Goal: Information Seeking & Learning: Learn about a topic

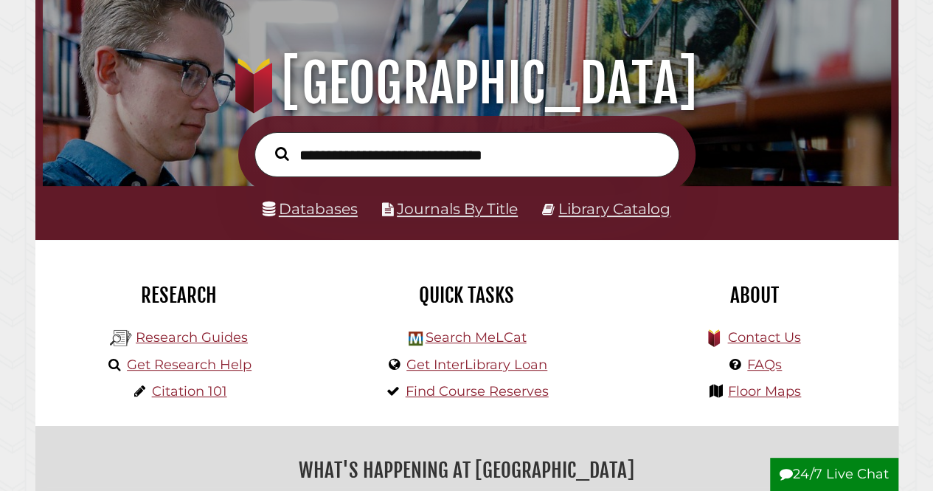
scroll to position [280, 841]
click at [295, 210] on link "Databases" at bounding box center [310, 208] width 95 height 18
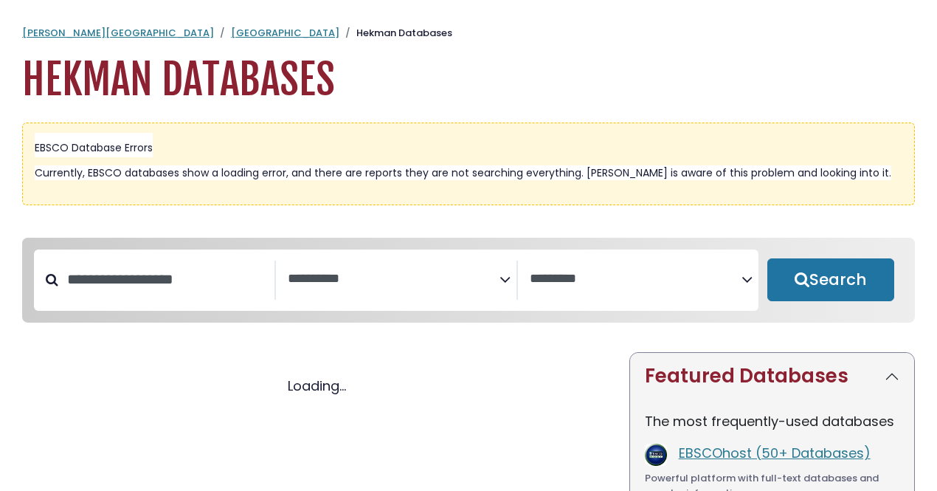
select select "Database Subject Filter"
select select "Database Vendors Filter"
select select "Database Subject Filter"
select select "Database Vendors Filter"
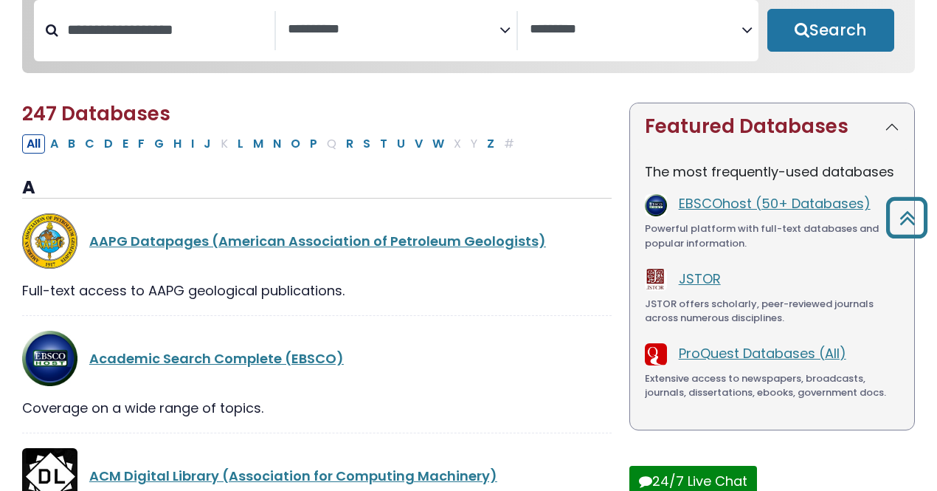
scroll to position [250, 0]
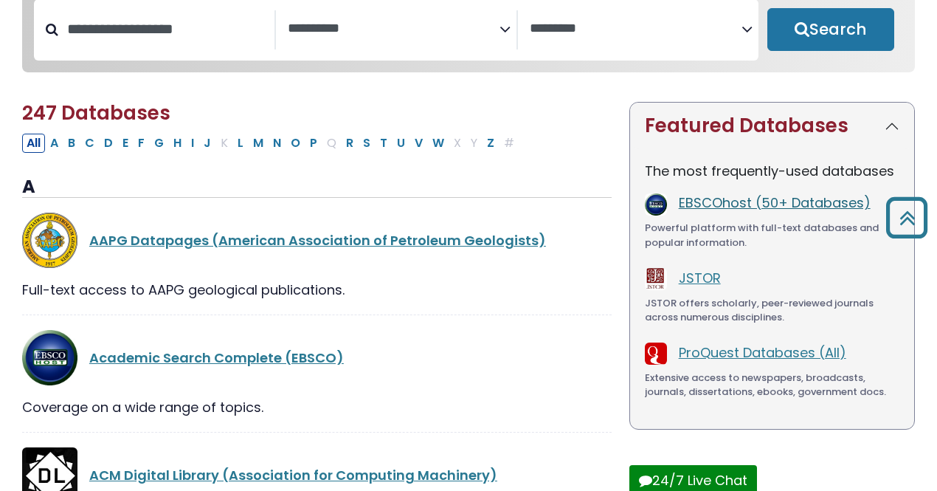
click at [776, 204] on link "EBSCOhost (50+ Databases)" at bounding box center [775, 202] width 192 height 18
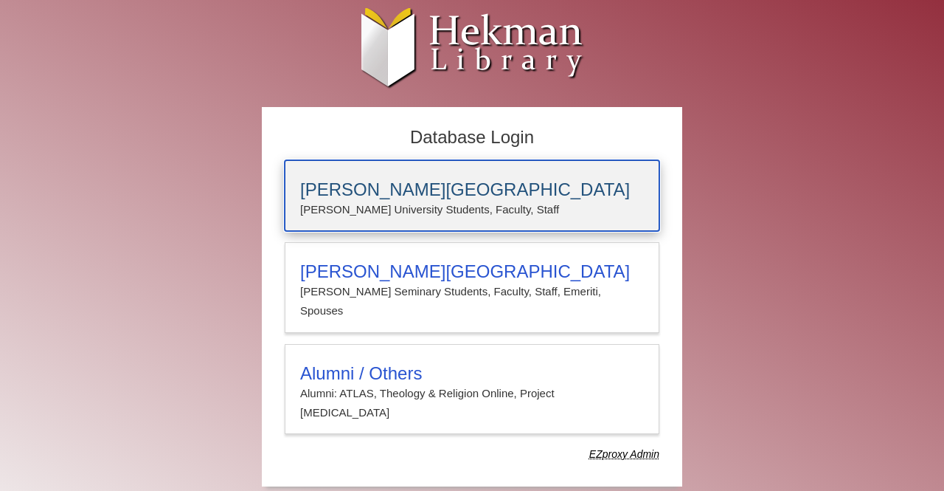
drag, startPoint x: 458, startPoint y: 187, endPoint x: 384, endPoint y: 195, distance: 74.3
click at [384, 195] on h3 "[PERSON_NAME][GEOGRAPHIC_DATA]" at bounding box center [472, 189] width 344 height 21
